Goal: Task Accomplishment & Management: Use online tool/utility

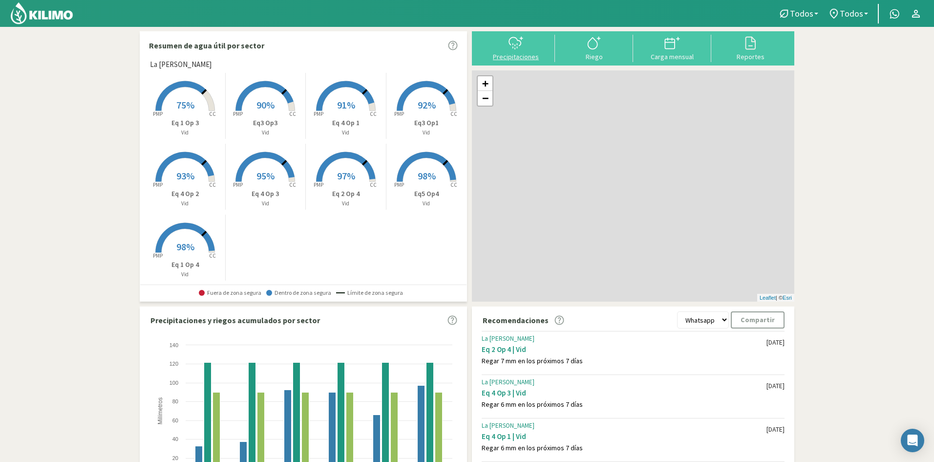
click at [519, 43] on icon at bounding box center [516, 43] width 16 height 16
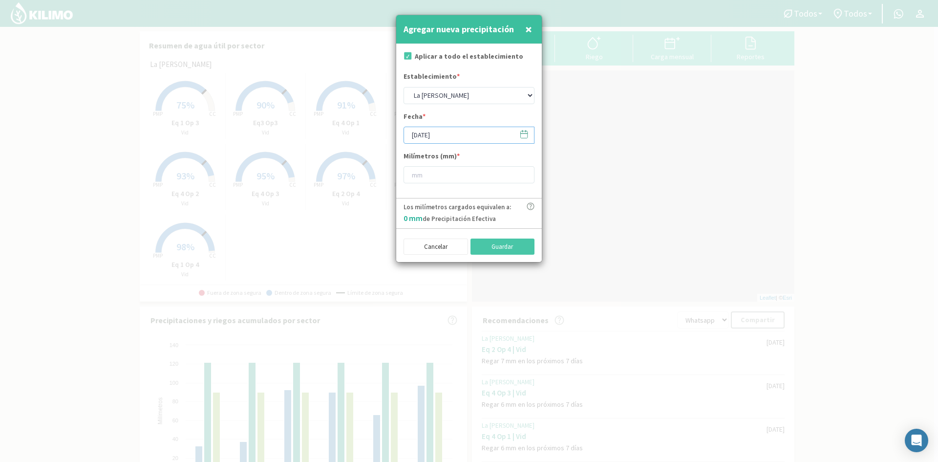
click at [418, 132] on input "[DATE]" at bounding box center [469, 135] width 131 height 17
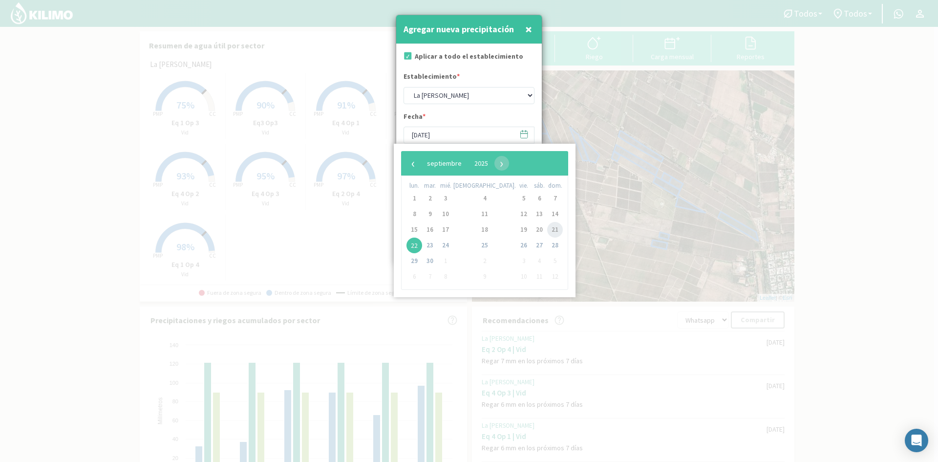
click at [547, 231] on span "21" at bounding box center [555, 230] width 16 height 16
type input "[DATE]"
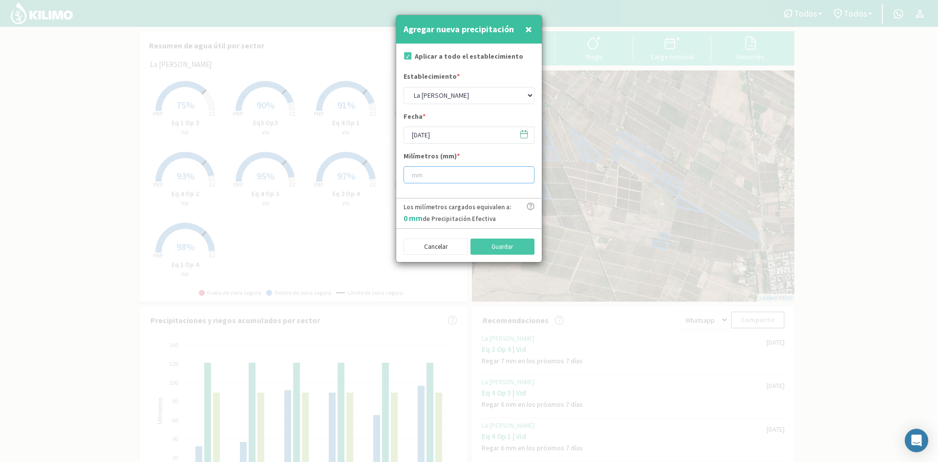
click at [427, 175] on input "number" at bounding box center [469, 174] width 131 height 17
type input "27"
click at [484, 243] on button "Guardar" at bounding box center [502, 246] width 64 height 17
type input "[DATE]"
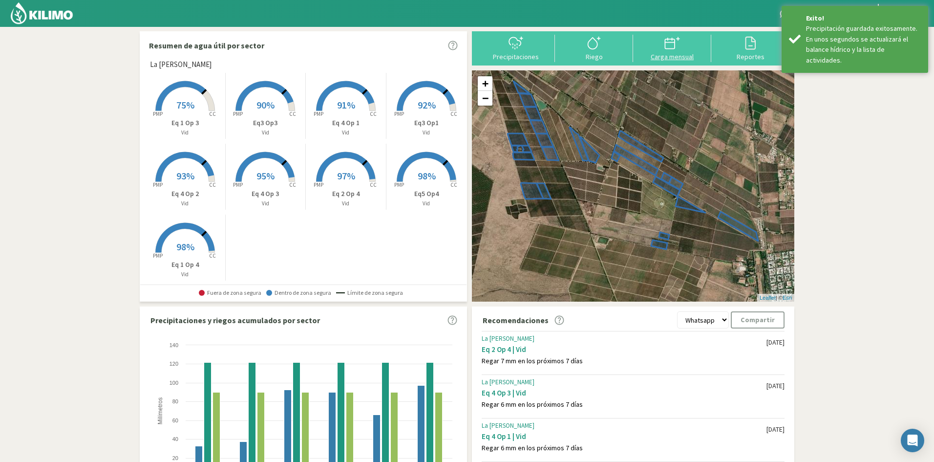
click at [653, 50] on div at bounding box center [672, 43] width 72 height 16
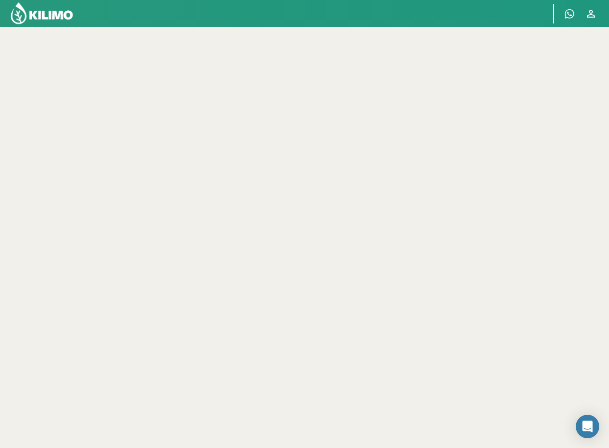
click at [59, 68] on select "Eq 1 Op 3 Eq 1 Op 4 Eq 2 Op 4 Eq3 Op1 Eq3 Op3 Eq 4 Op 1 Eq 4 Op 2 Eq 4 Op 3 Eq5…" at bounding box center [53, 68] width 86 height 20
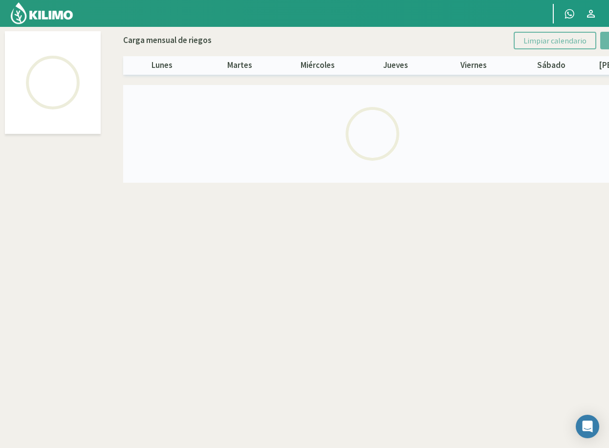
select select "7: Object"
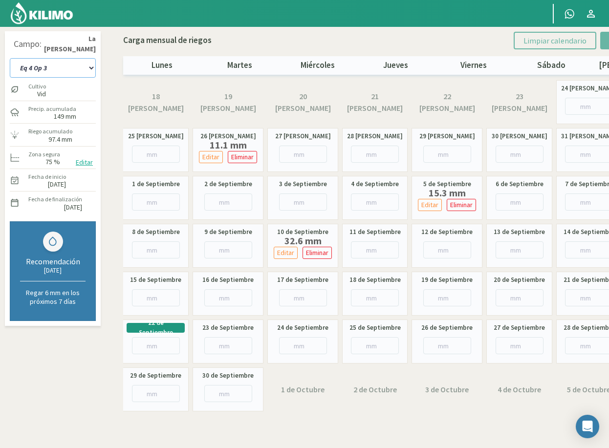
click at [61, 66] on select "Eq 1 Op 3 Eq 1 Op 4 Eq 2 Op 4 Eq3 Op1 Eq3 Op3 Eq 4 Op 1 Eq 4 Op 2 Eq 4 Op 3 Eq5…" at bounding box center [53, 68] width 86 height 20
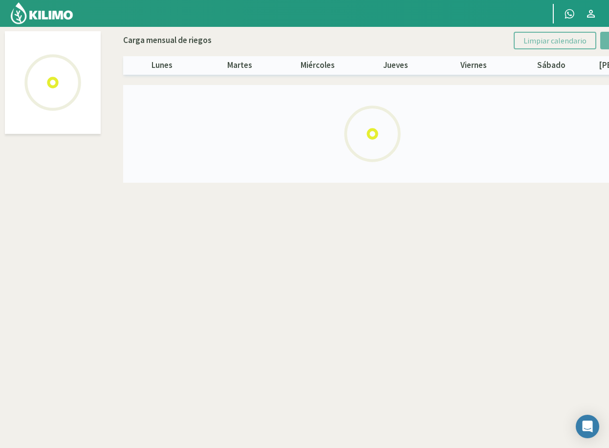
select select "6: Object"
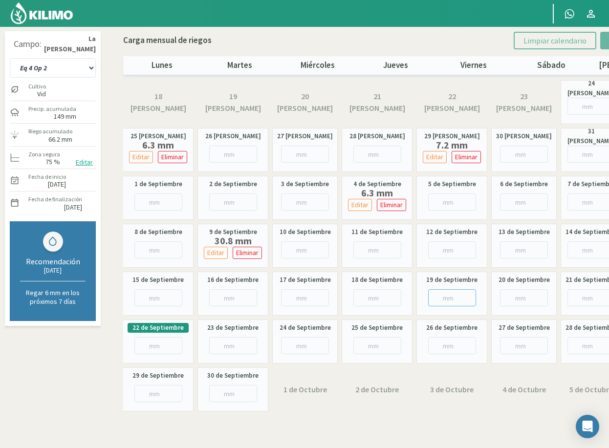
click at [446, 297] on input "number" at bounding box center [452, 297] width 48 height 17
type input "13"
type input "13.6"
click at [58, 61] on select "Eq 1 Op 3 Eq 1 Op 4 Eq 2 Op 4 Eq3 Op1 Eq3 Op3 Eq 4 Op 1 Eq 4 Op 2 Eq 4 Op 3 Eq5…" at bounding box center [53, 68] width 86 height 20
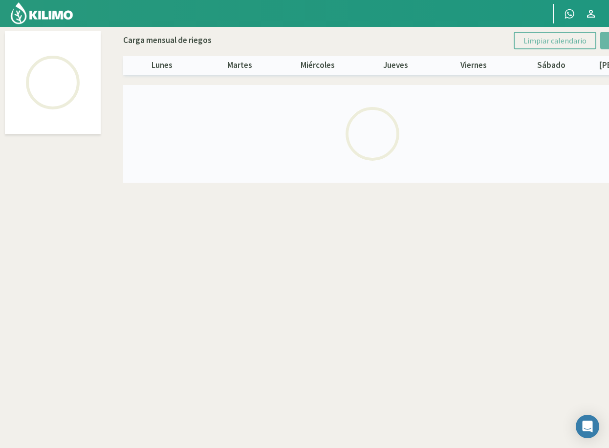
select select "5: Object"
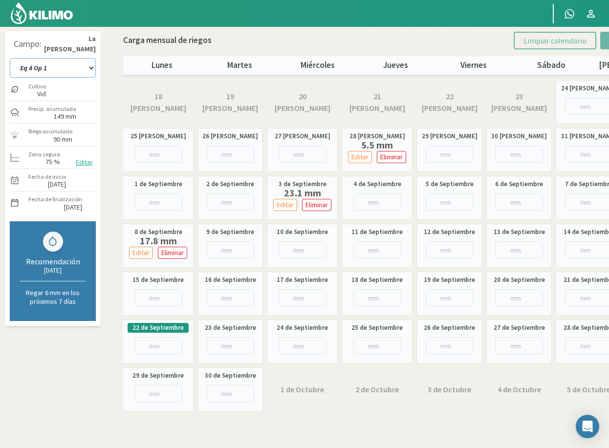
click at [37, 68] on select "Eq 1 Op 3 Eq 1 Op 4 Eq 2 Op 4 Eq3 Op1 Eq3 Op3 Eq 4 Op 1 Eq 4 Op 2 Eq 4 Op 3 Eq5…" at bounding box center [53, 68] width 86 height 20
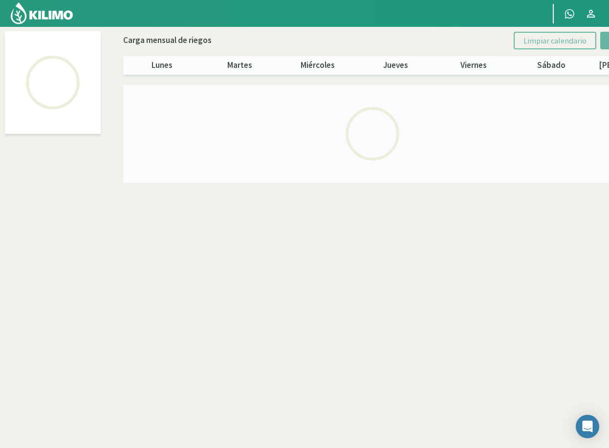
select select "8: Object"
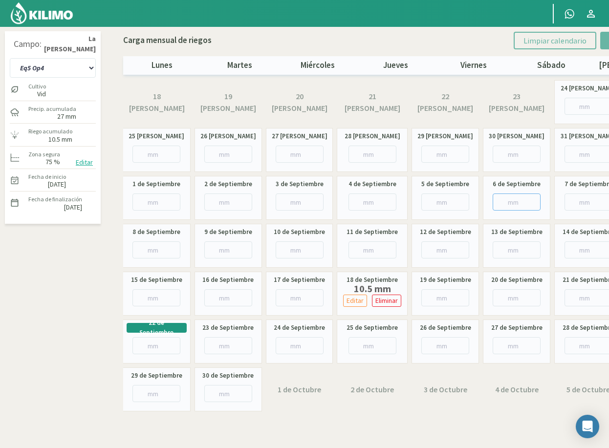
click at [517, 199] on input "number" at bounding box center [516, 201] width 48 height 17
type input "11"
type input "11.8"
click at [527, 36] on button "Limpiar calendario" at bounding box center [554, 41] width 83 height 18
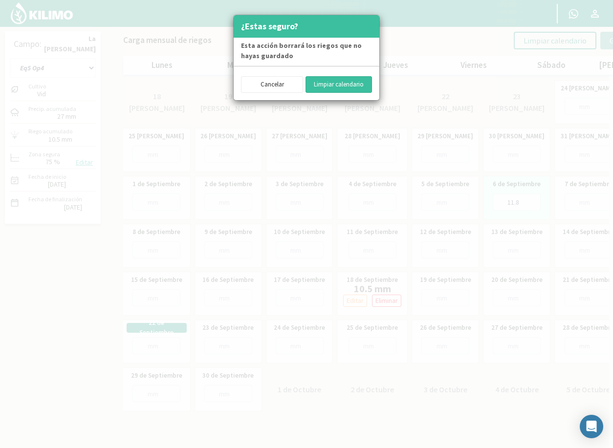
click at [362, 87] on button "Limpiar calendario" at bounding box center [338, 84] width 66 height 17
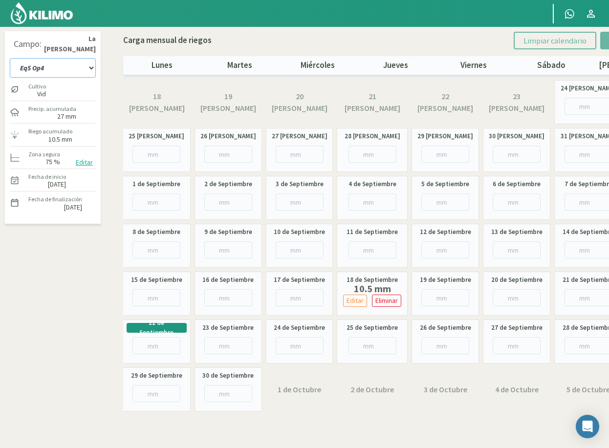
click at [35, 69] on select "Eq 1 Op 3 Eq 1 Op 4 Eq 2 Op 4 Eq3 Op1 Eq3 Op3 Eq 4 Op 1 Eq 4 Op 2 Eq 4 Op 3 Eq5…" at bounding box center [53, 68] width 86 height 20
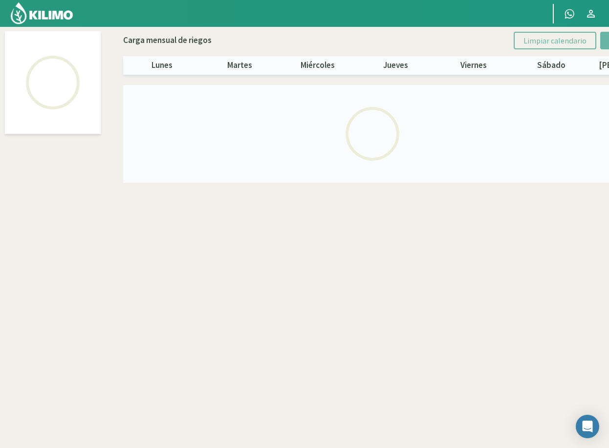
select select "2: Object"
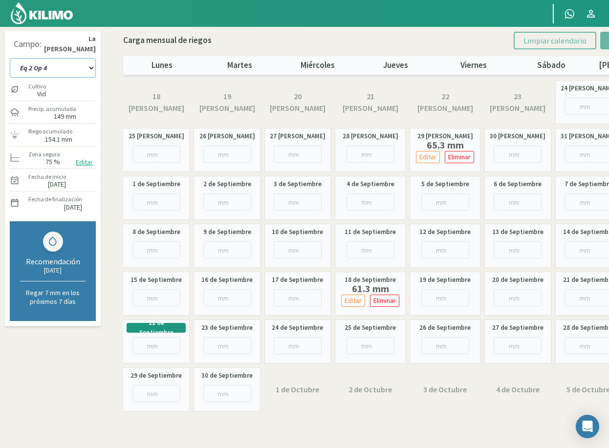
click at [60, 72] on select "Eq 1 Op 3 Eq 1 Op 4 Eq 2 Op 4 Eq3 Op1 Eq3 Op3 Eq 4 Op 1 Eq 4 Op 2 Eq 4 Op 3 Eq5…" at bounding box center [53, 68] width 86 height 20
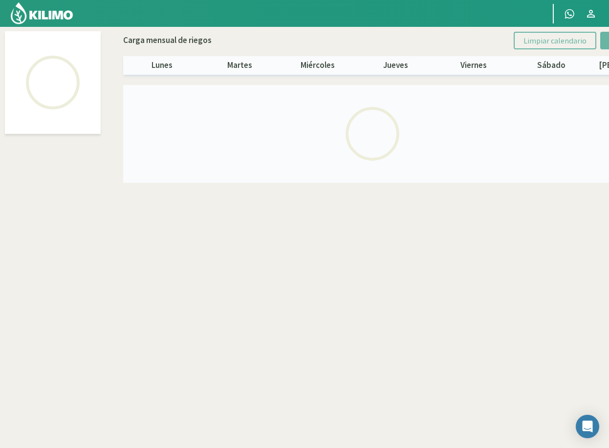
select select "4: Object"
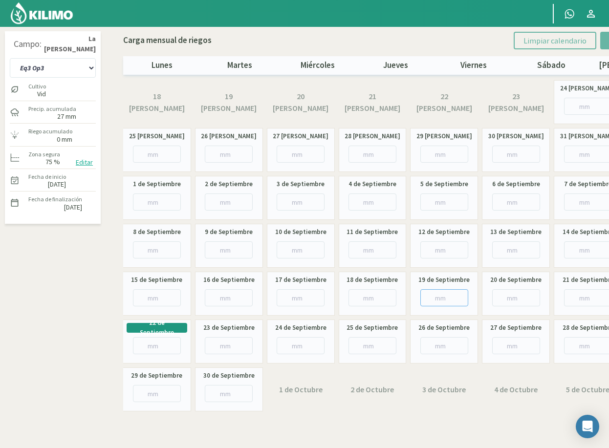
click at [429, 297] on input "number" at bounding box center [444, 297] width 48 height 17
type input "11"
type input "11.5"
click at [287, 247] on input "number" at bounding box center [300, 249] width 48 height 17
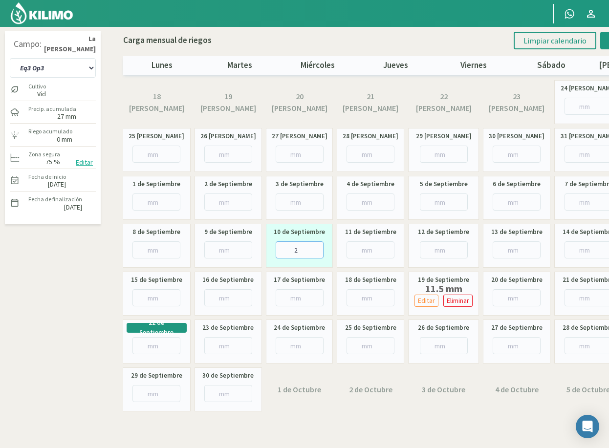
type input "26"
type input "26.4"
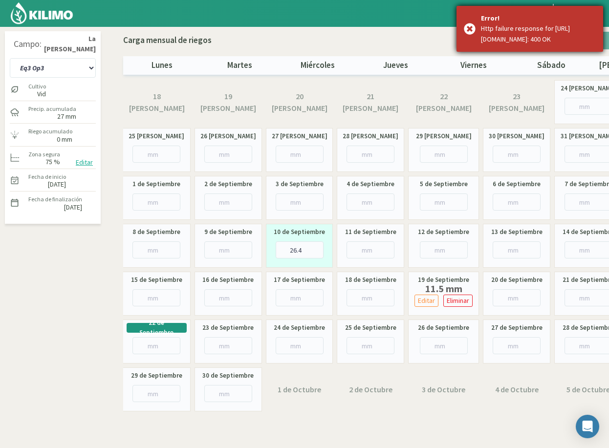
click at [469, 35] on div "Error! Http failure response for [URL][DOMAIN_NAME]: 400 OK" at bounding box center [529, 29] width 147 height 46
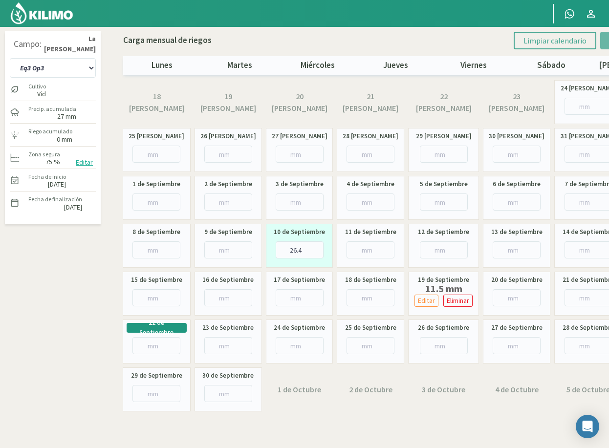
click at [557, 41] on span "Limpiar calendario" at bounding box center [554, 41] width 63 height 10
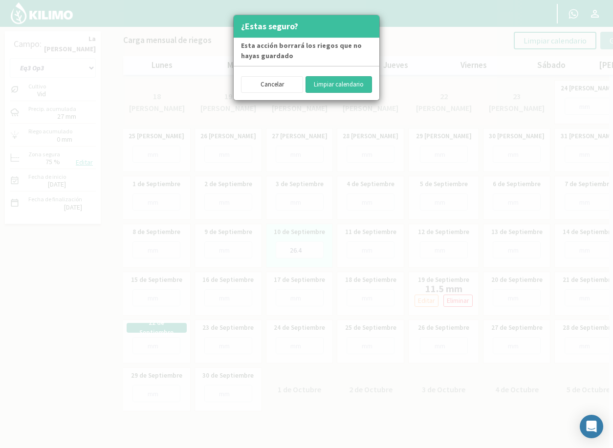
click at [323, 81] on button "Limpiar calendario" at bounding box center [338, 84] width 66 height 17
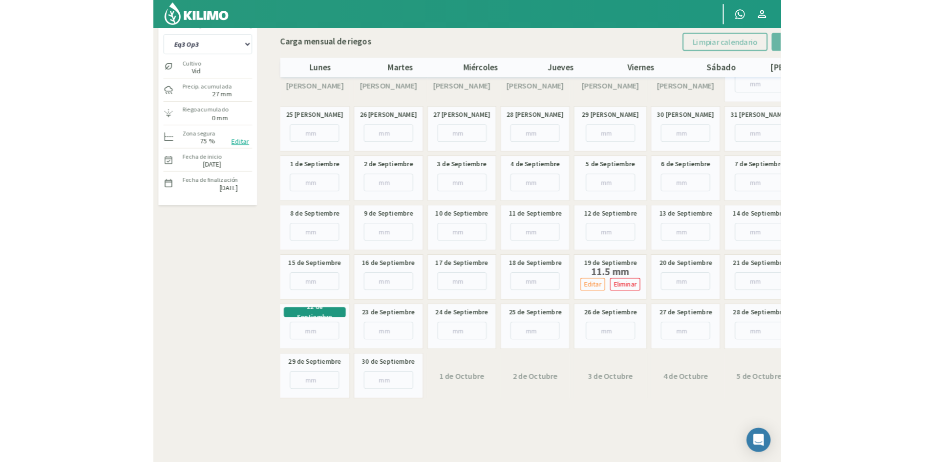
scroll to position [7, 0]
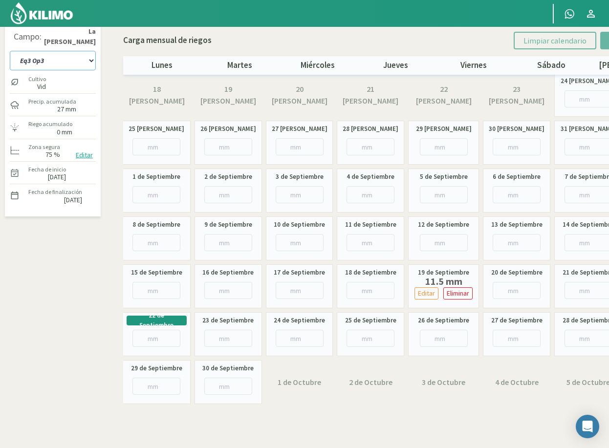
click at [53, 61] on select "Eq 1 Op 3 Eq 1 Op 4 Eq 2 Op 4 Eq3 Op1 Eq3 Op3 Eq 4 Op 1 Eq 4 Op 2 Eq 4 Op 3 Eq5…" at bounding box center [53, 61] width 86 height 20
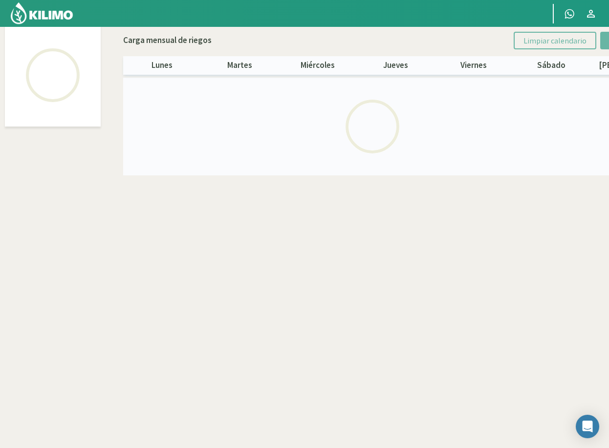
select select "3: Object"
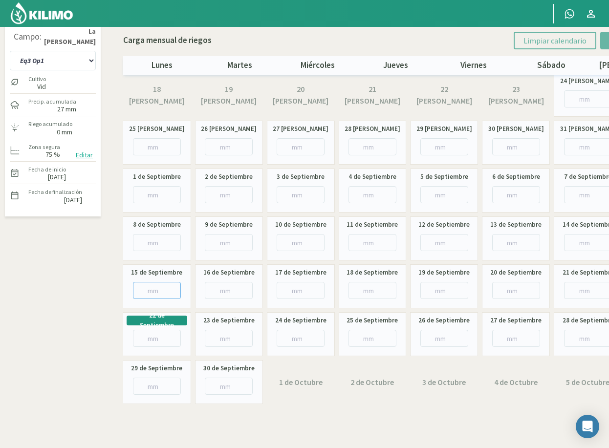
click at [151, 289] on input "number" at bounding box center [157, 290] width 48 height 17
type input "11"
type input "11.6"
click at [143, 237] on input "number" at bounding box center [157, 242] width 48 height 17
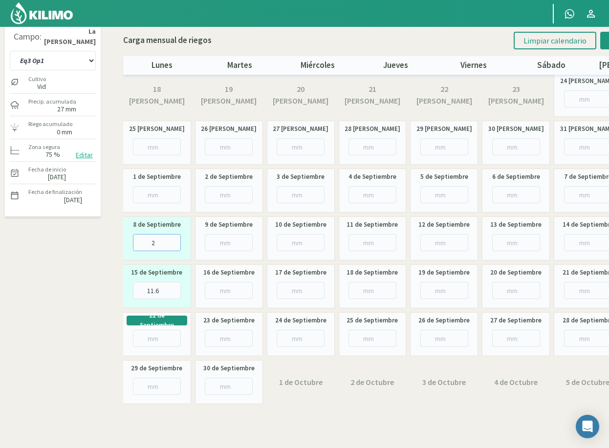
type input "23"
type input "23.3"
click at [164, 243] on input "23.3" at bounding box center [157, 242] width 48 height 17
type input "2"
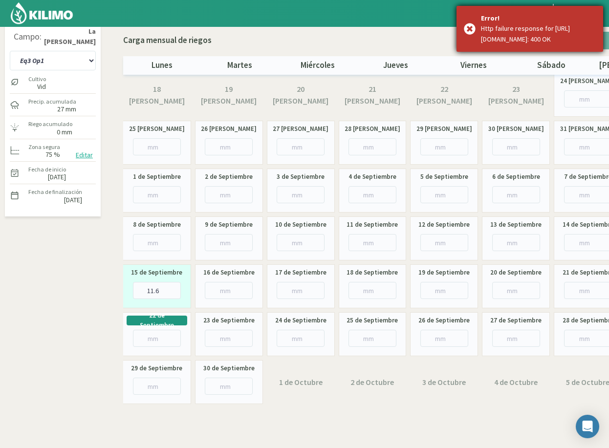
click at [469, 32] on div "Error! Http failure response for [URL][DOMAIN_NAME]: 400 OK" at bounding box center [529, 29] width 147 height 46
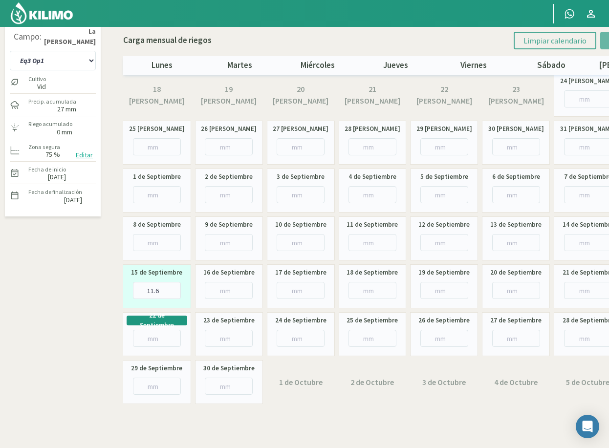
click at [534, 41] on span "Limpiar calendario" at bounding box center [554, 41] width 63 height 10
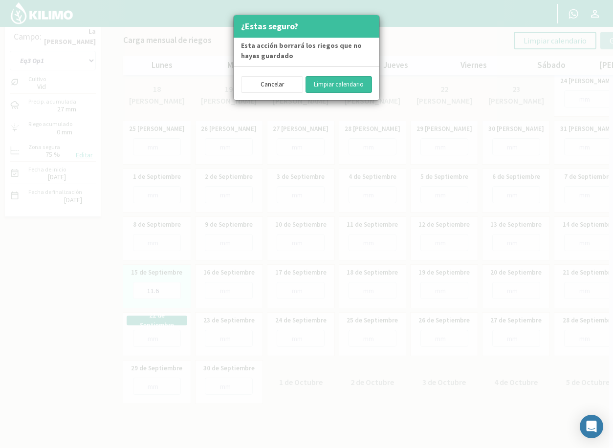
click at [350, 84] on button "Limpiar calendario" at bounding box center [338, 84] width 66 height 17
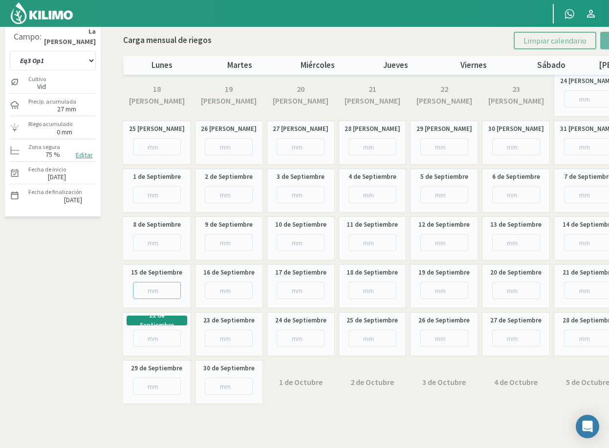
click at [152, 291] on input "number" at bounding box center [157, 290] width 48 height 17
type input "11"
type input "11.6"
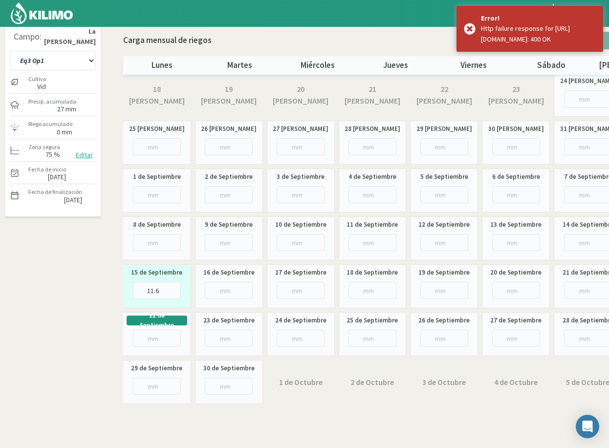
click at [482, 120] on div "18 [PERSON_NAME] 19 [PERSON_NAME] 20 [PERSON_NAME] 21 [PERSON_NAME] 22 [PERSON_…" at bounding box center [372, 238] width 498 height 331
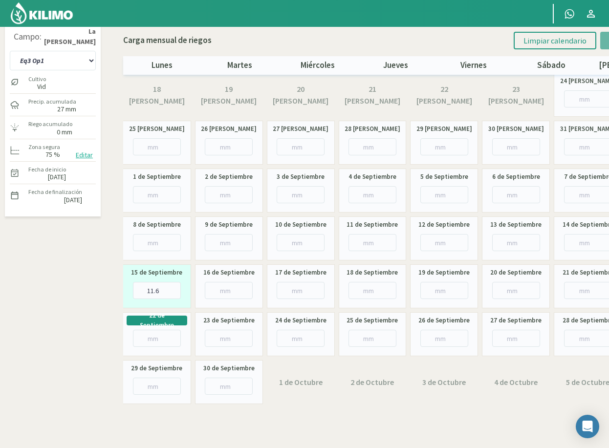
click at [469, 31] on div "Carga mensual de riegos Limpiar calendario Guardar riegos lunes martes miércole…" at bounding box center [395, 51] width 545 height 48
click at [555, 38] on span "Limpiar calendario" at bounding box center [554, 41] width 63 height 10
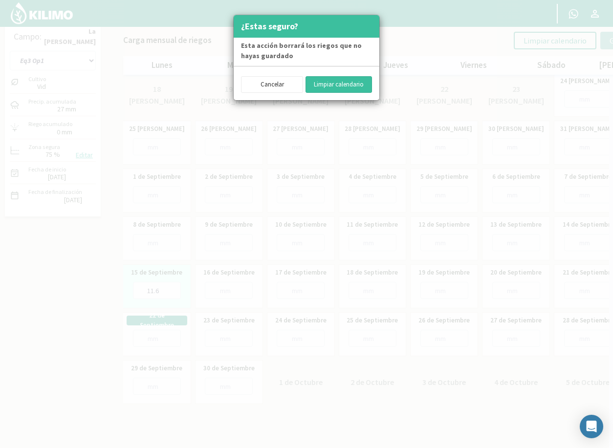
click at [349, 84] on button "Limpiar calendario" at bounding box center [338, 84] width 66 height 17
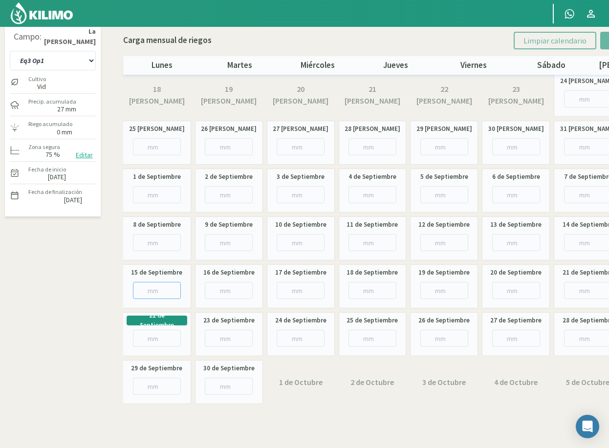
click at [147, 290] on input "number" at bounding box center [157, 290] width 48 height 17
type input "11"
type input "11.6"
click at [556, 37] on span "Limpiar calendario" at bounding box center [554, 41] width 63 height 10
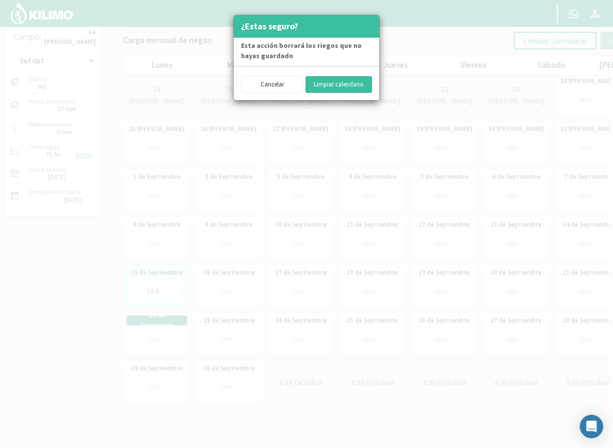
click at [334, 84] on button "Limpiar calendario" at bounding box center [338, 84] width 66 height 17
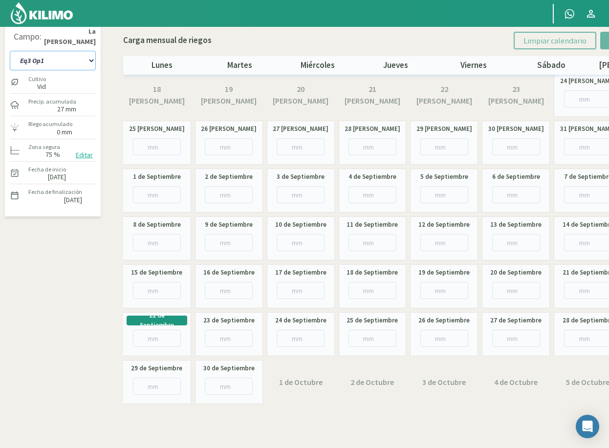
click at [89, 63] on select "Eq 1 Op 3 Eq 1 Op 4 Eq 2 Op 4 Eq3 Op1 Eq3 Op3 Eq 4 Op 1 Eq 4 Op 2 Eq 4 Op 3 Eq5…" at bounding box center [53, 61] width 86 height 20
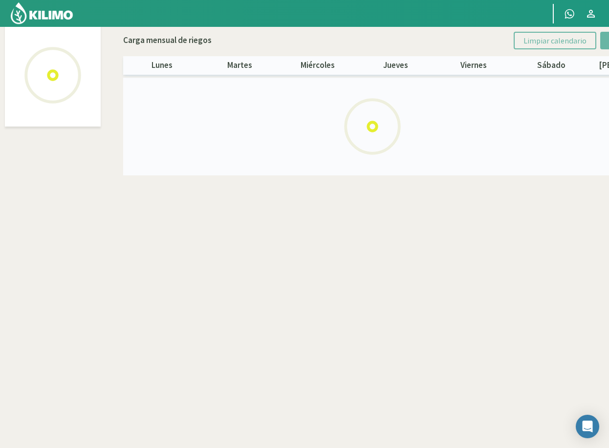
select select "1: Object"
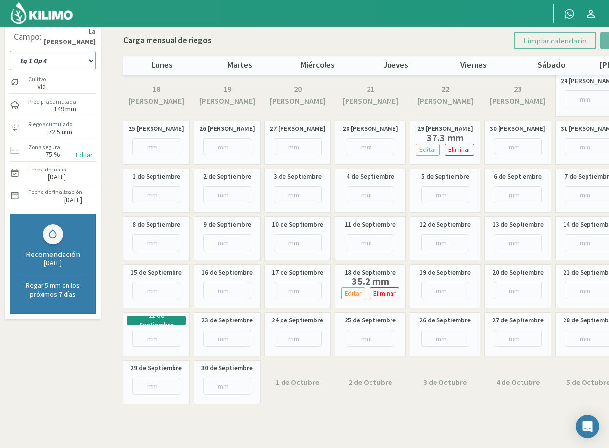
click at [57, 63] on select "Eq 1 Op 3 Eq 1 Op 4 Eq 2 Op 4 Eq3 Op1 Eq3 Op3 Eq 4 Op 1 Eq 4 Op 2 Eq 4 Op 3 Eq5…" at bounding box center [53, 61] width 86 height 20
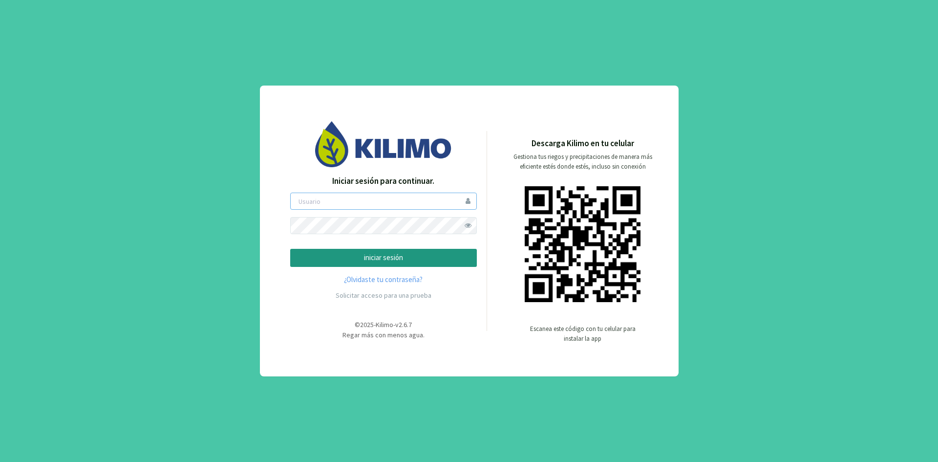
type input "ceferinom"
click at [383, 258] on p "iniciar sesión" at bounding box center [384, 257] width 170 height 11
